Goal: Complete application form

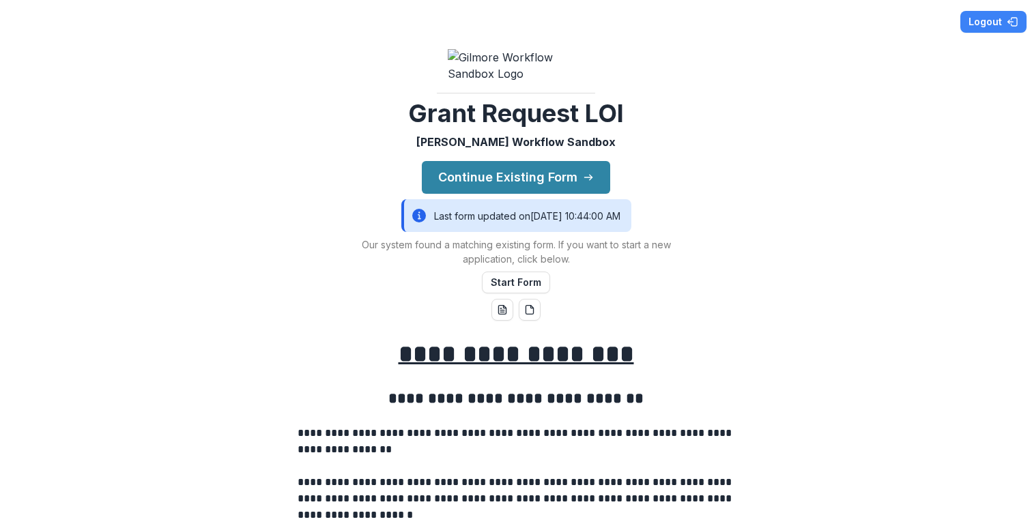
scroll to position [64, 0]
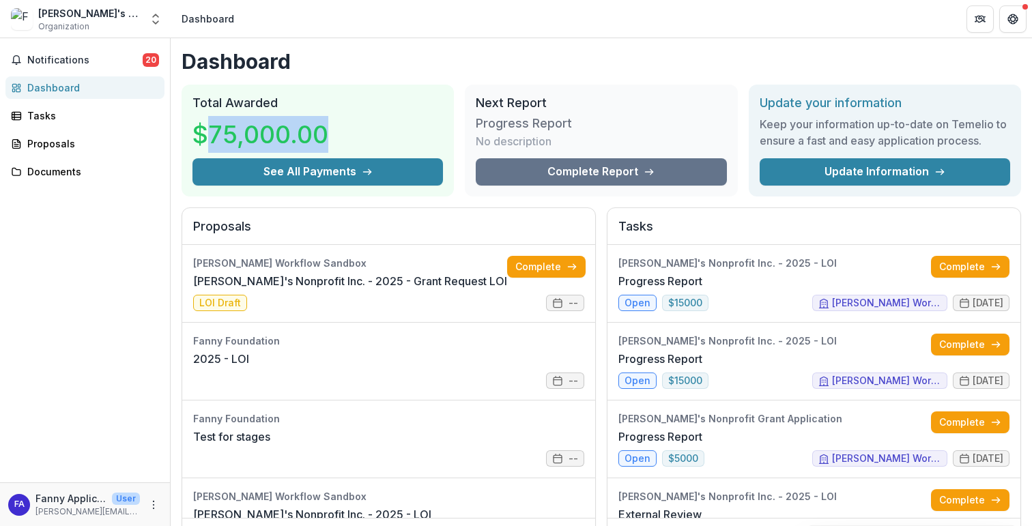
drag, startPoint x: 211, startPoint y: 132, endPoint x: 341, endPoint y: 130, distance: 130.4
click at [343, 131] on div "$75,000.00" at bounding box center [317, 135] width 250 height 48
click at [341, 130] on div "$75,000.00" at bounding box center [317, 135] width 250 height 48
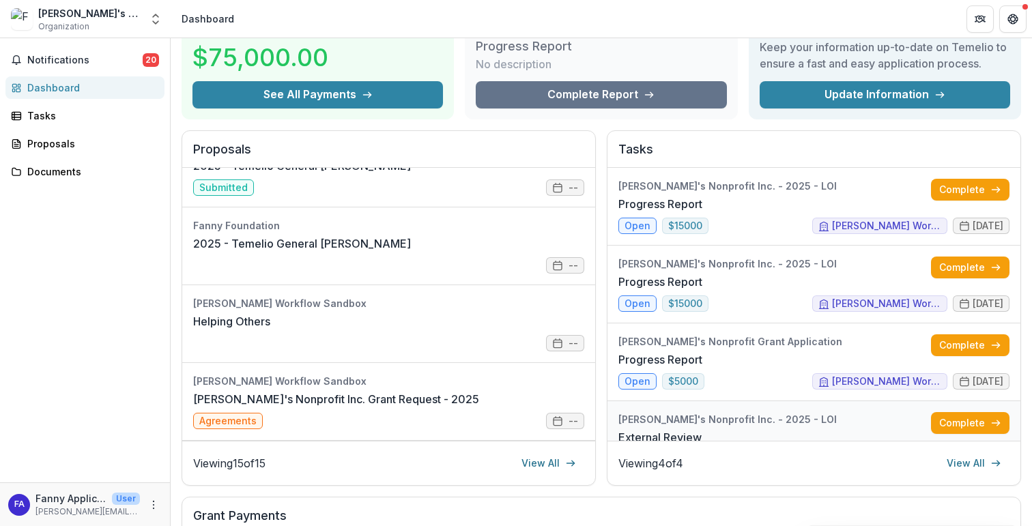
scroll to position [38, 0]
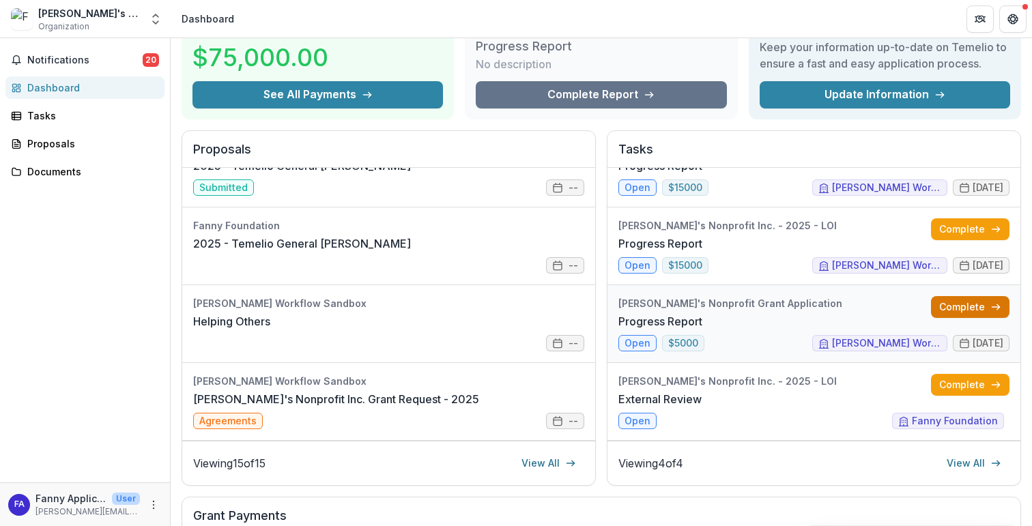
click at [949, 307] on link "Complete" at bounding box center [970, 307] width 78 height 22
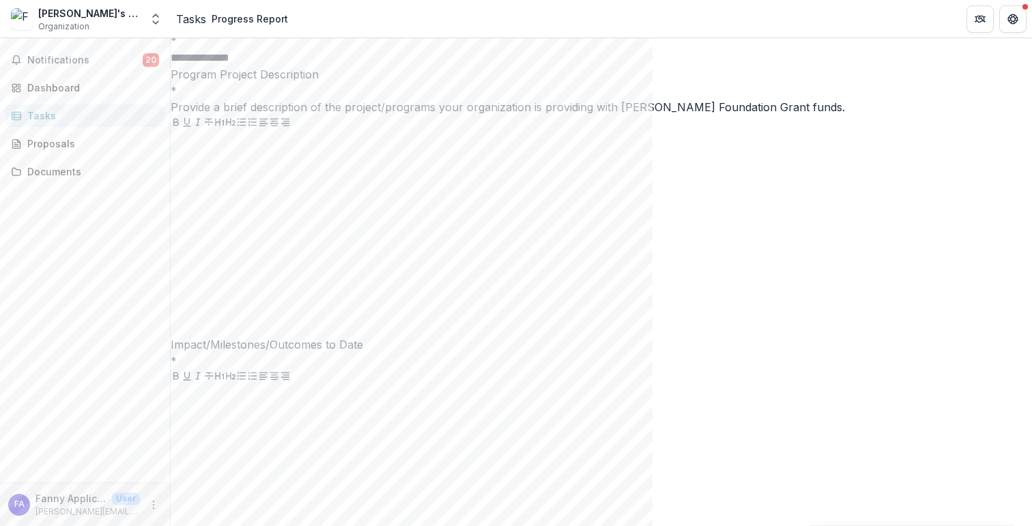
scroll to position [395, 0]
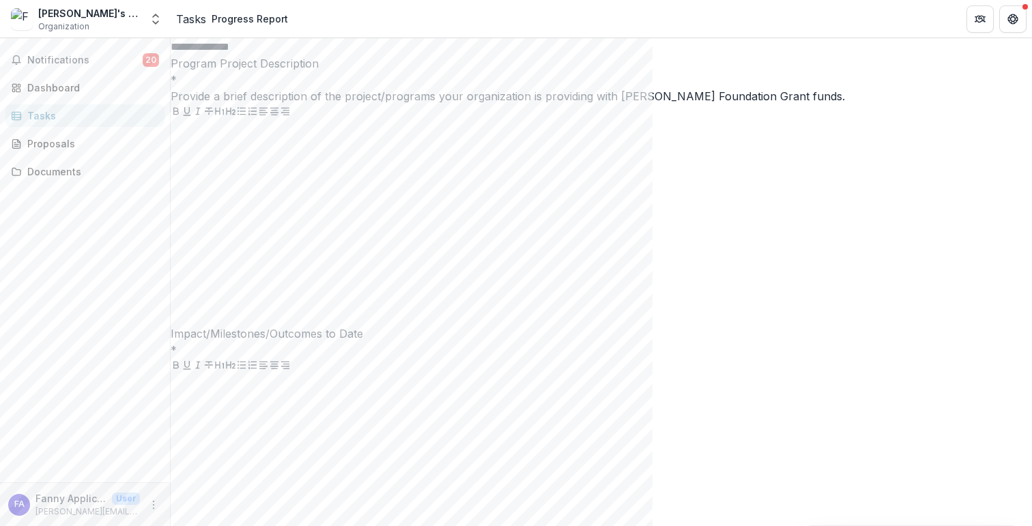
click at [280, 55] on input "**********" at bounding box center [225, 47] width 109 height 16
type input "**********"
click at [455, 87] on span "Program Project Description *" at bounding box center [601, 70] width 861 height 31
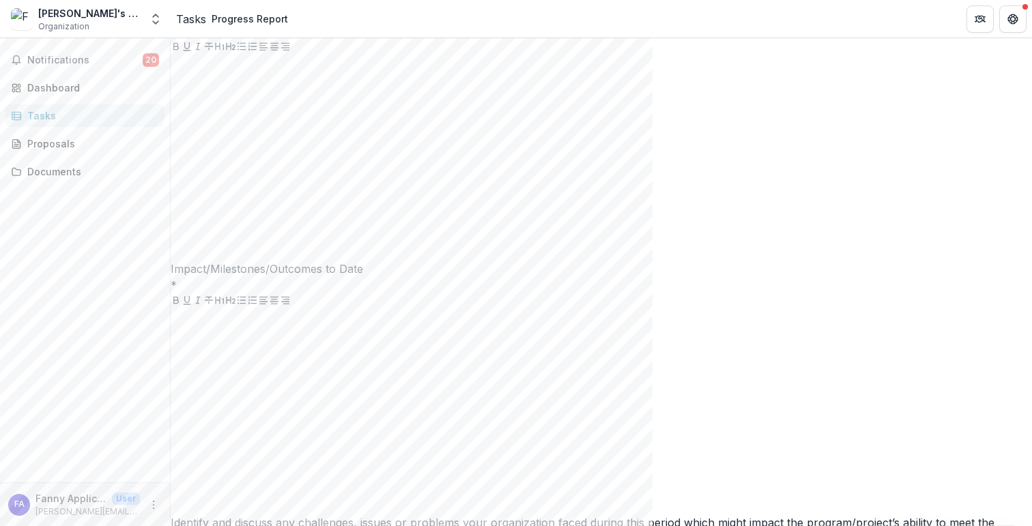
scroll to position [465, 0]
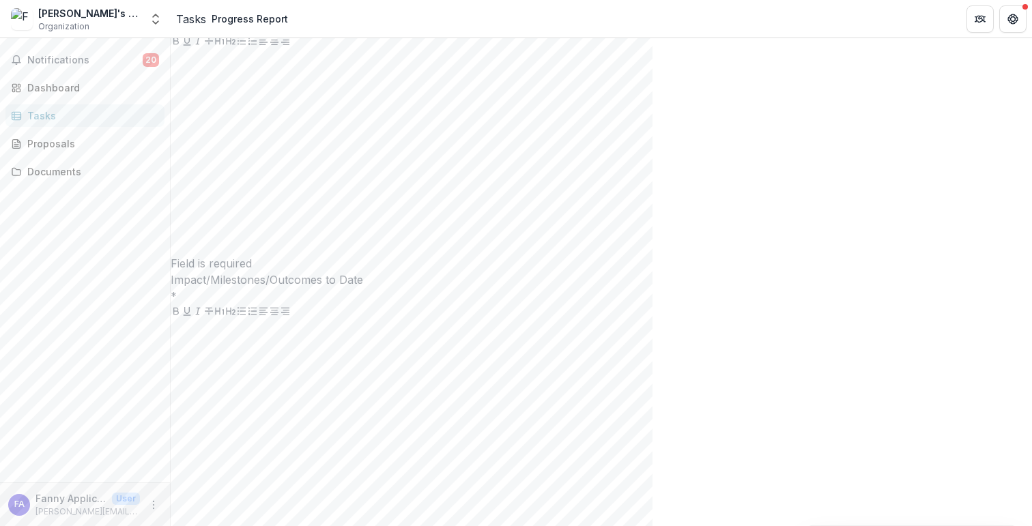
drag, startPoint x: 278, startPoint y: 88, endPoint x: 437, endPoint y: 87, distance: 159.7
click at [437, 16] on span "Program Project Description *" at bounding box center [601, 0] width 861 height 31
click at [390, 188] on div at bounding box center [601, 153] width 861 height 205
click at [390, 195] on div at bounding box center [601, 153] width 861 height 205
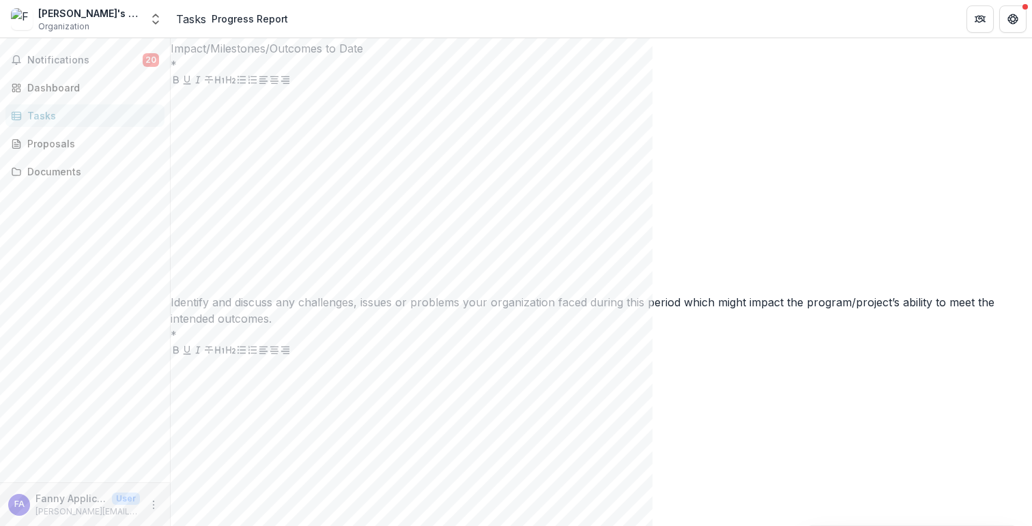
click at [411, 261] on div at bounding box center [601, 191] width 861 height 205
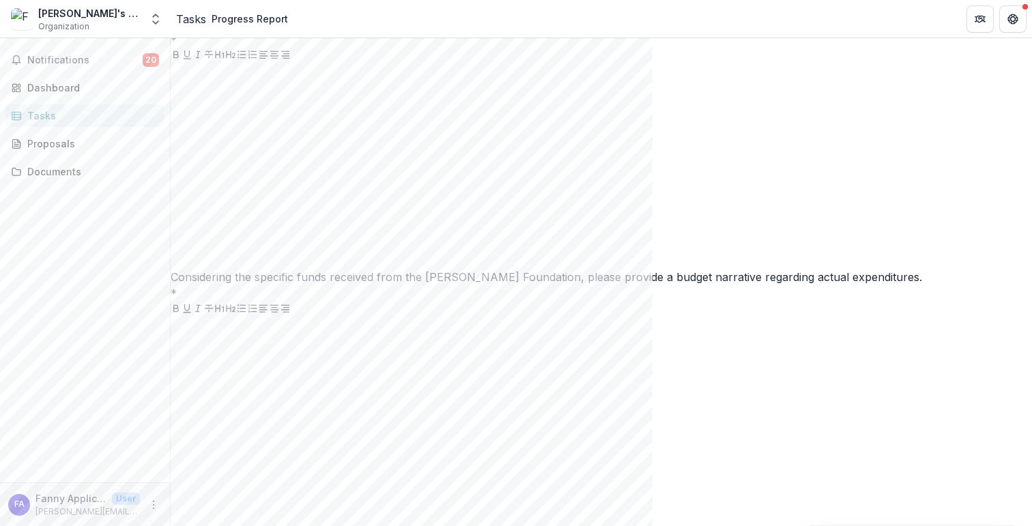
scroll to position [977, 0]
click at [471, 268] on div at bounding box center [601, 165] width 861 height 205
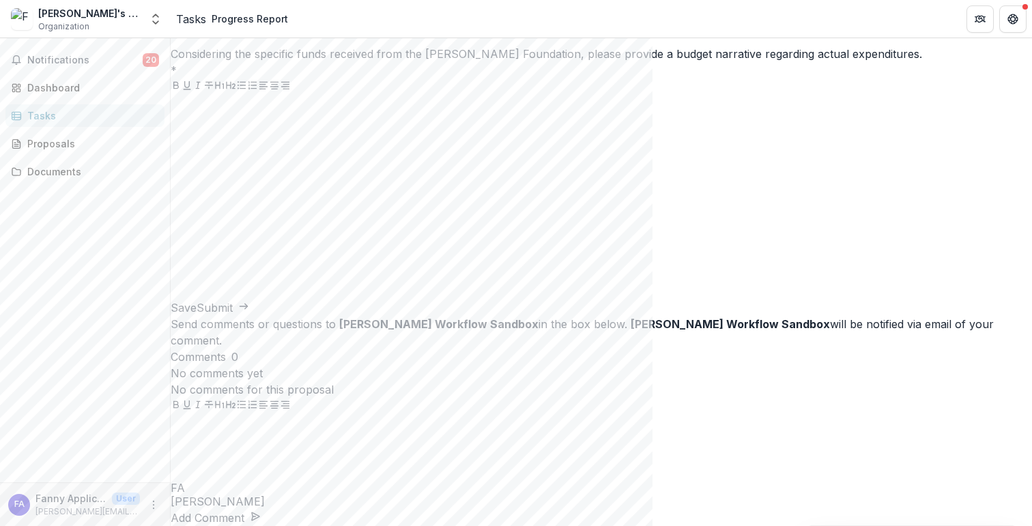
scroll to position [1285, 0]
click at [469, 265] on div at bounding box center [601, 197] width 861 height 205
click at [928, 439] on div at bounding box center [601, 448] width 861 height 68
click at [249, 316] on button "Submit" at bounding box center [223, 308] width 53 height 16
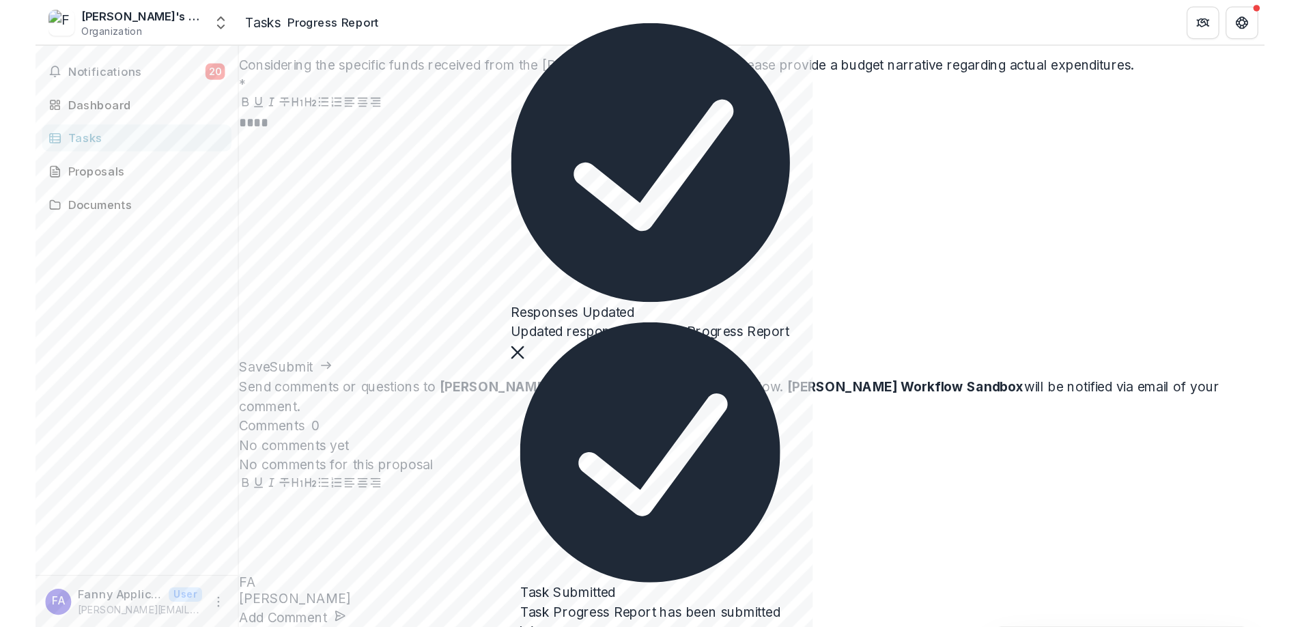
scroll to position [0, 0]
